Goal: Transaction & Acquisition: Purchase product/service

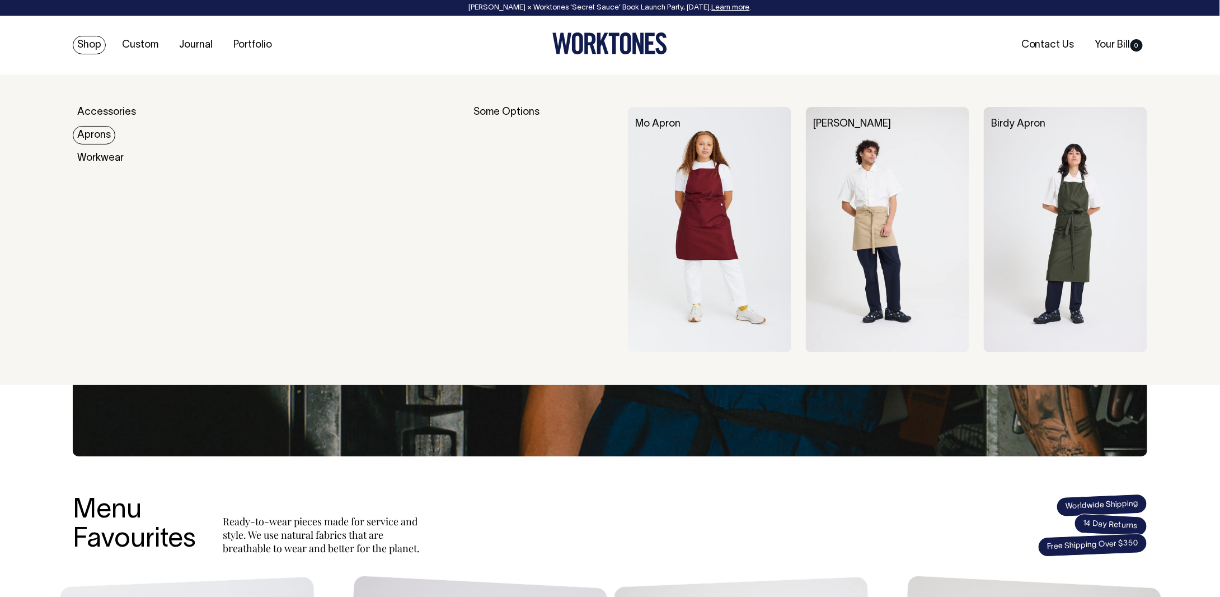
click at [99, 135] on link "Aprons" at bounding box center [94, 135] width 43 height 18
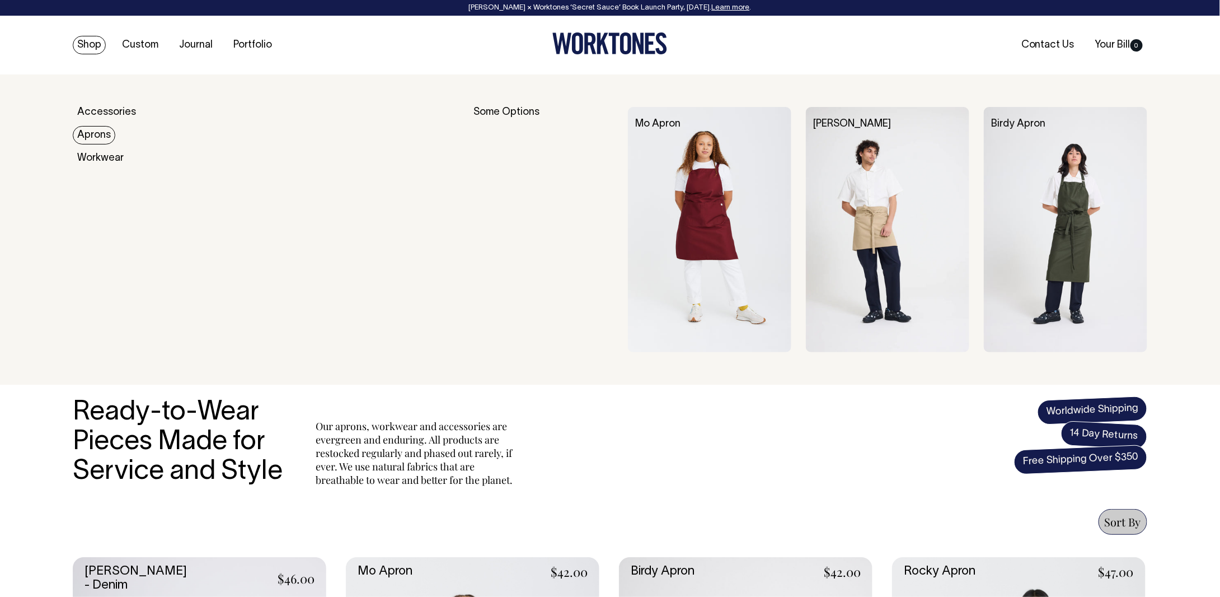
click at [90, 137] on link "Aprons" at bounding box center [94, 135] width 43 height 18
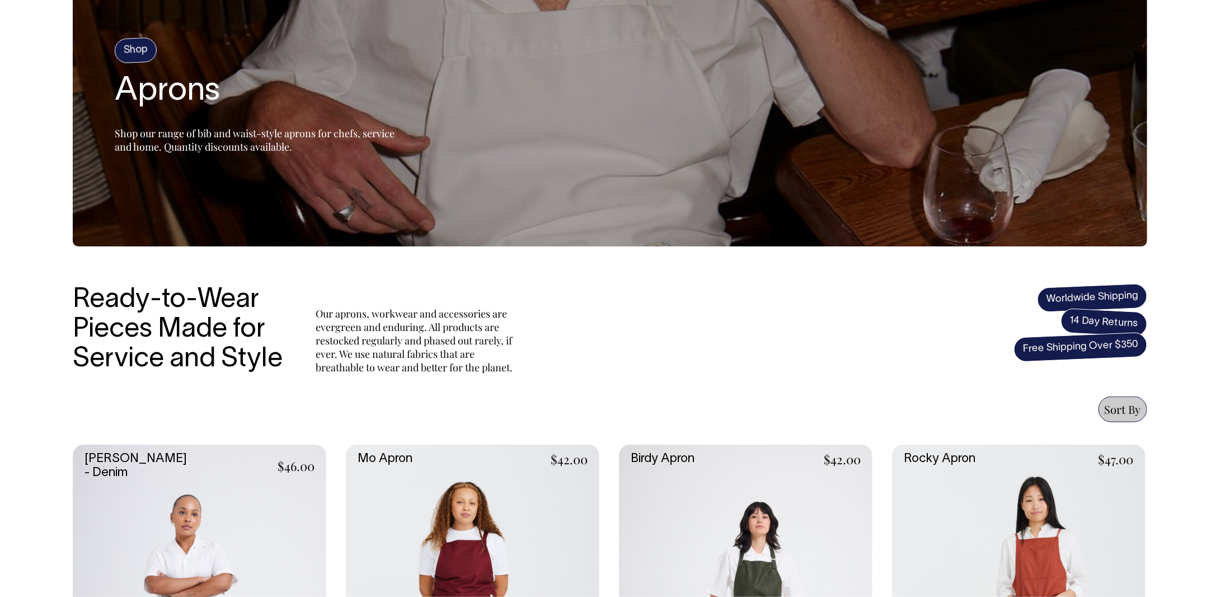
scroll to position [112, 0]
click at [1116, 412] on span "Sort By" at bounding box center [1123, 409] width 36 height 15
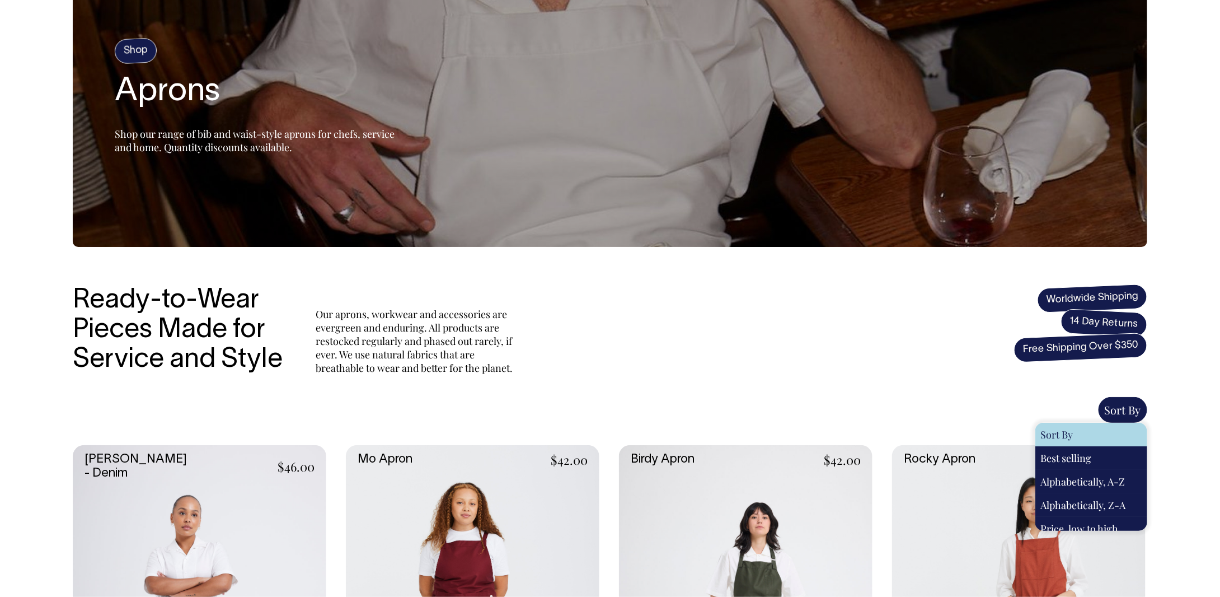
click at [1116, 412] on span "Sort By" at bounding box center [1123, 409] width 36 height 15
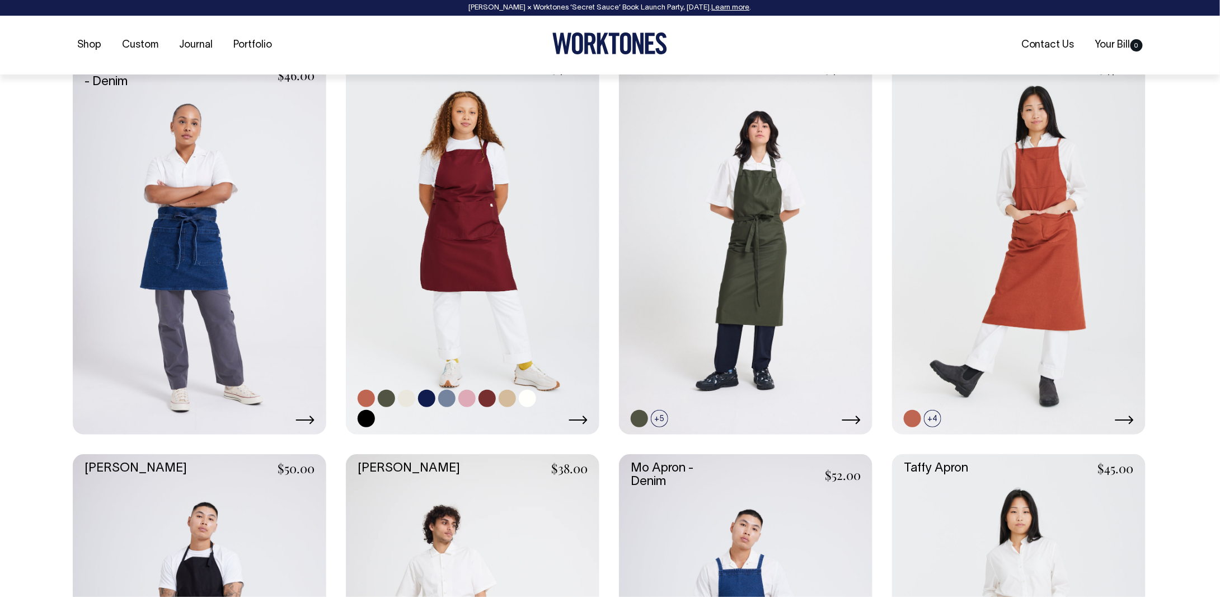
scroll to position [504, 0]
click at [465, 396] on link at bounding box center [466, 397] width 17 height 17
click at [467, 394] on link at bounding box center [466, 397] width 17 height 17
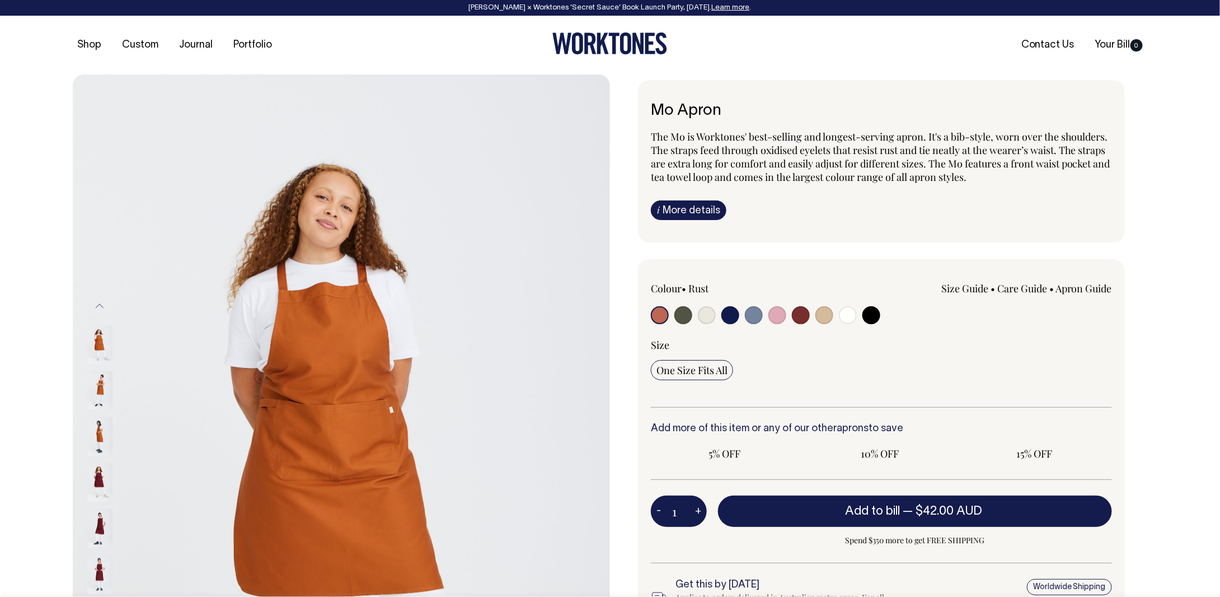
radio input "true"
select select "Pink"
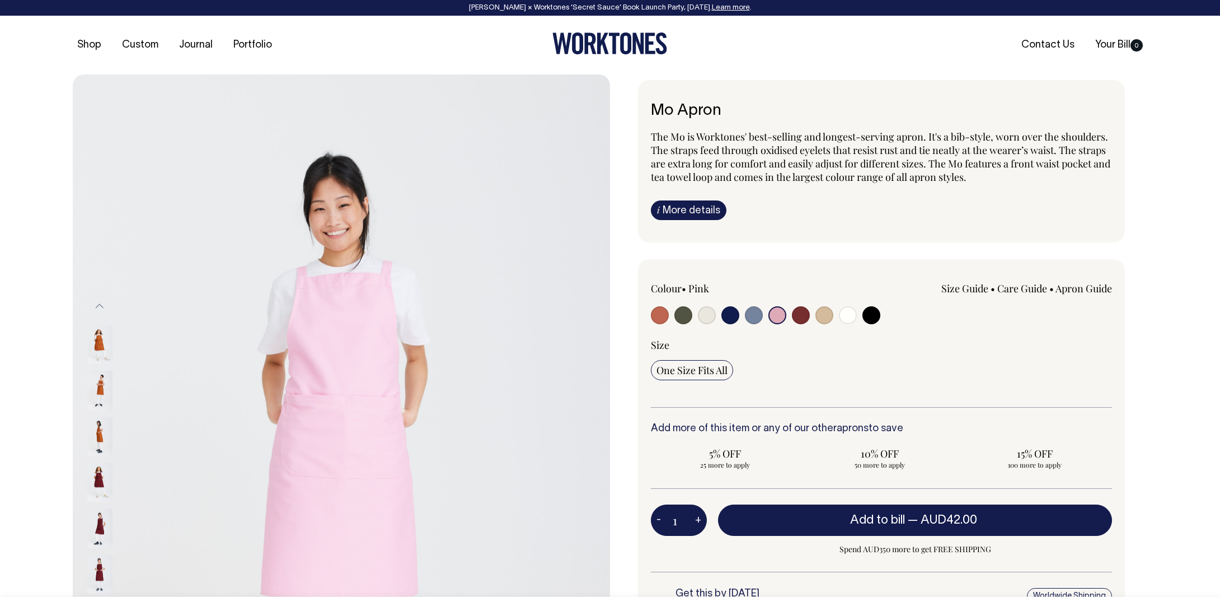
select select "Pink"
click at [95, 385] on img at bounding box center [99, 404] width 25 height 39
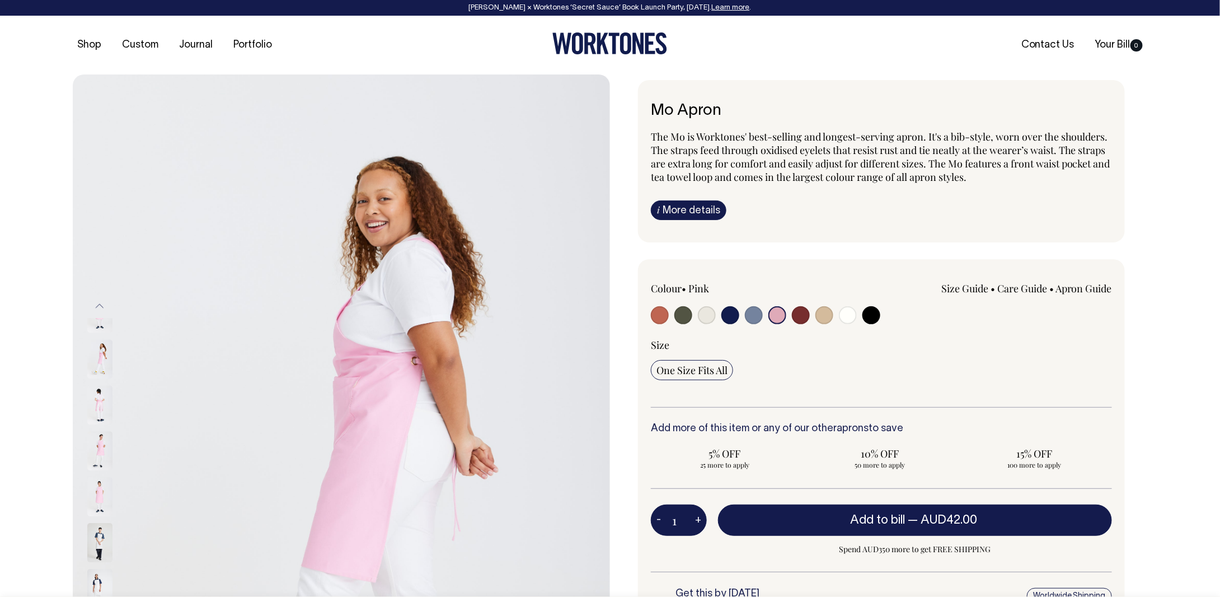
click at [96, 432] on img at bounding box center [99, 451] width 25 height 39
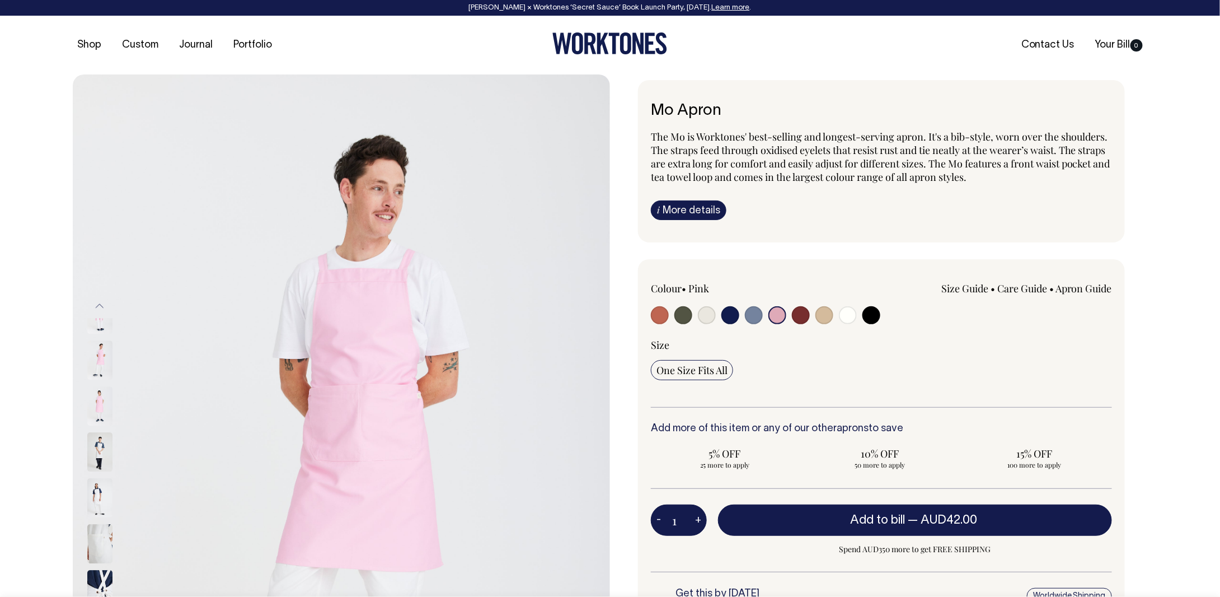
click at [848, 315] on input "radio" at bounding box center [848, 315] width 18 height 18
radio input "true"
select select "Off-White"
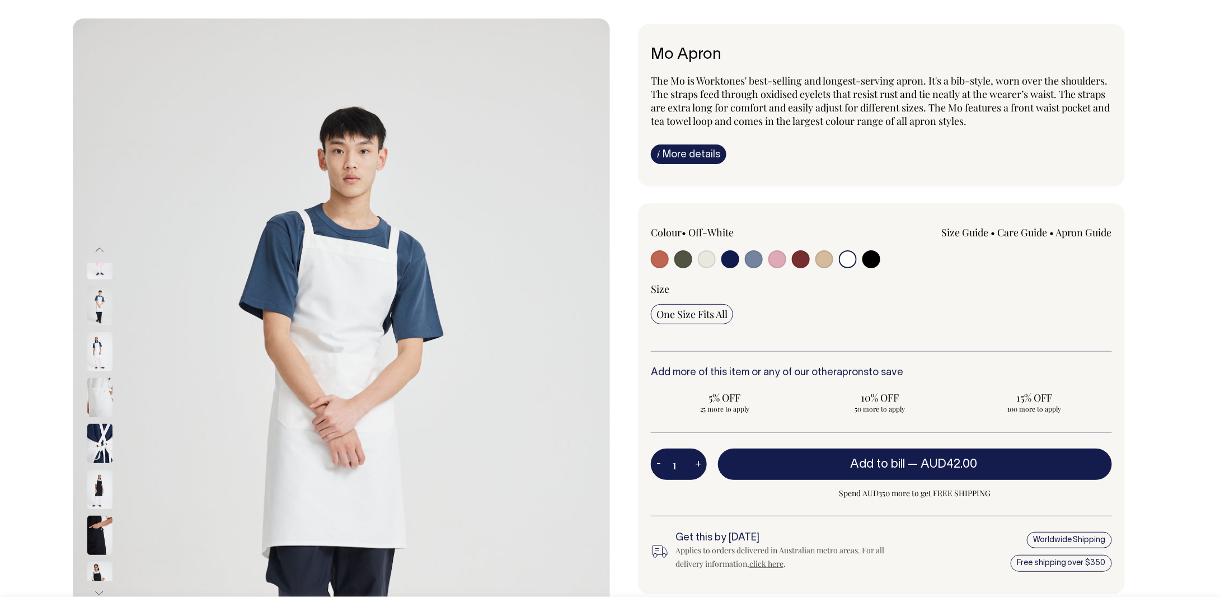
scroll to position [56, 0]
click at [777, 256] on input "radio" at bounding box center [777, 259] width 18 height 18
radio input "true"
select select "Pink"
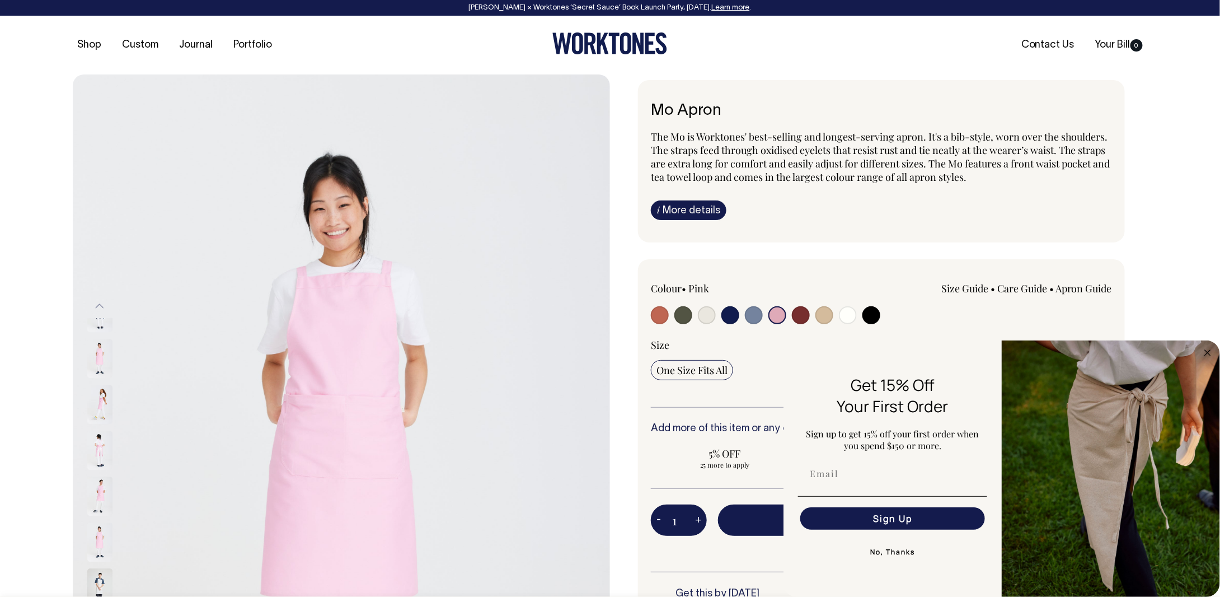
click at [848, 486] on div "FLYOUT Form" at bounding box center [893, 474] width 196 height 34
click at [824, 489] on div "FLYOUT Form" at bounding box center [893, 474] width 196 height 34
click at [836, 470] on input "Email" at bounding box center [892, 473] width 185 height 22
type input "[EMAIL_ADDRESS][DOMAIN_NAME]"
click at [862, 524] on button "Sign Up" at bounding box center [892, 518] width 185 height 22
